Goal: Complete application form

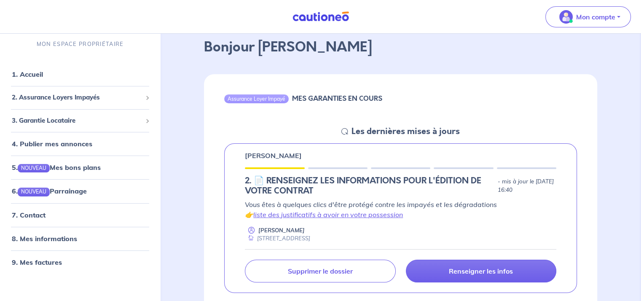
scroll to position [84, 0]
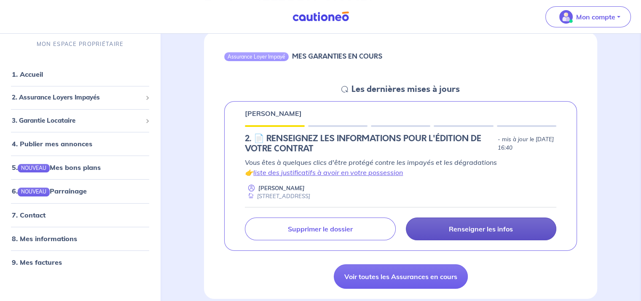
click at [457, 229] on p "Renseigner les infos" at bounding box center [480, 228] width 64 height 8
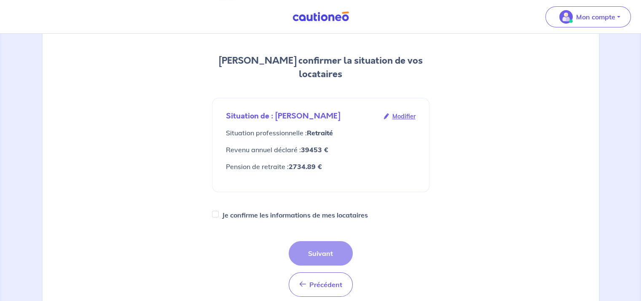
scroll to position [126, 0]
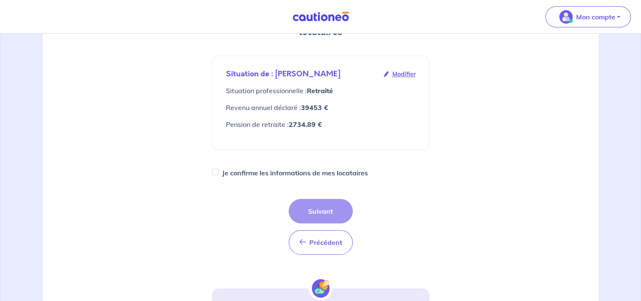
click at [226, 167] on label "Je confirme les informations de mes locataires" at bounding box center [295, 173] width 146 height 12
click at [219, 168] on input "Je confirme les informations de mes locataires" at bounding box center [215, 171] width 7 height 7
checkbox input "true"
click at [333, 199] on button "Suivant" at bounding box center [320, 211] width 64 height 24
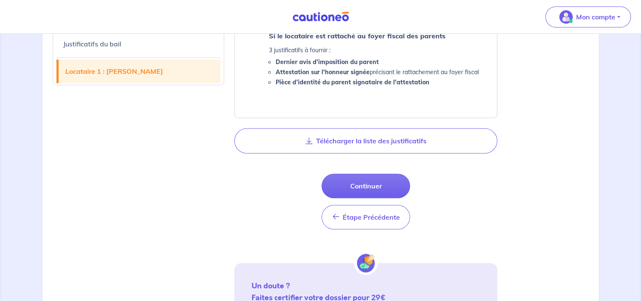
scroll to position [884, 0]
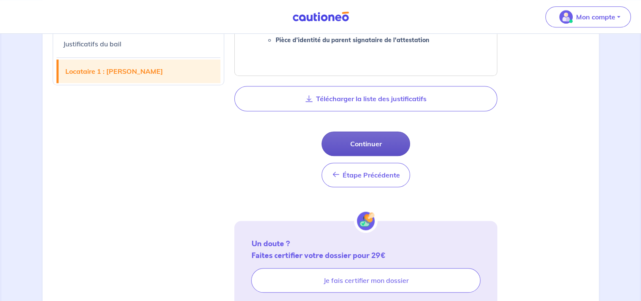
click at [371, 141] on button "Continuer" at bounding box center [365, 143] width 88 height 24
select select "FR"
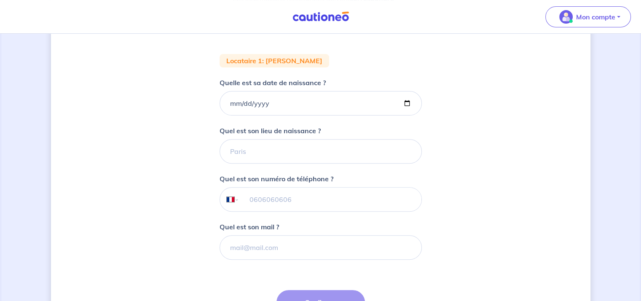
scroll to position [221, 0]
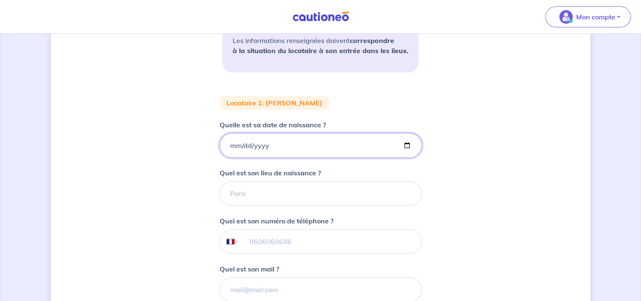
click at [346, 147] on input "Quelle est sa date de naissance ?" at bounding box center [320, 145] width 202 height 24
click at [421, 151] on div at bounding box center [320, 145] width 202 height 24
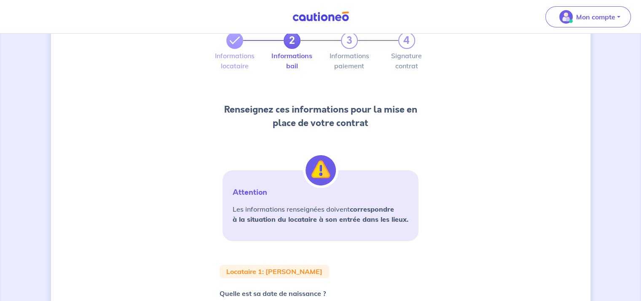
scroll to position [10, 0]
